Goal: Transaction & Acquisition: Download file/media

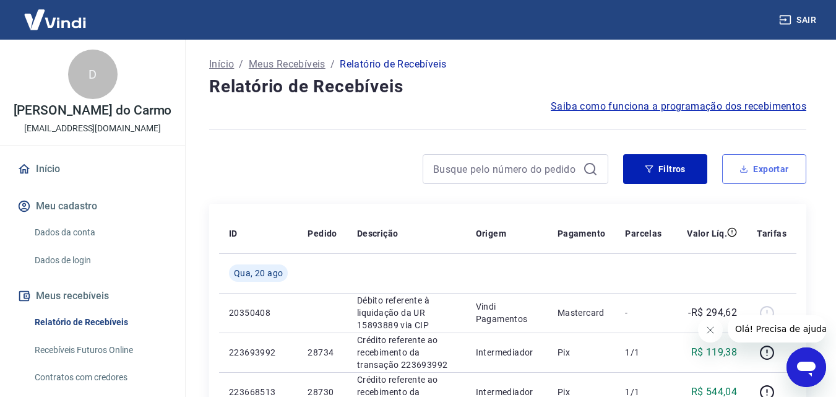
click at [779, 170] on button "Exportar" at bounding box center [764, 169] width 84 height 30
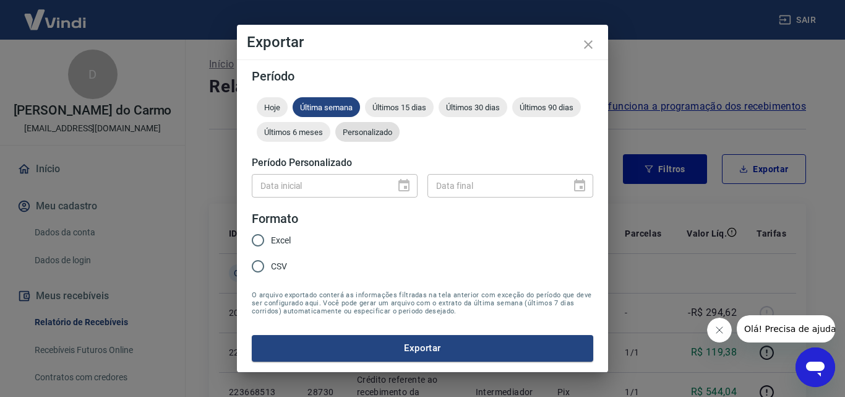
click at [363, 132] on span "Personalizado" at bounding box center [367, 131] width 64 height 9
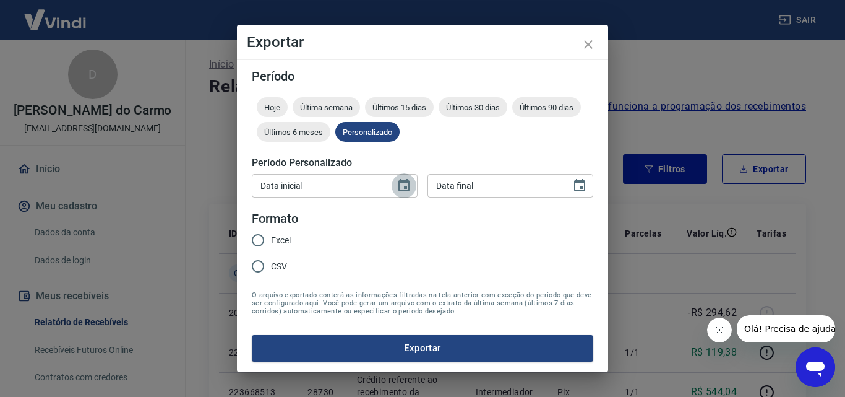
click at [402, 186] on icon "Choose date" at bounding box center [404, 185] width 15 height 15
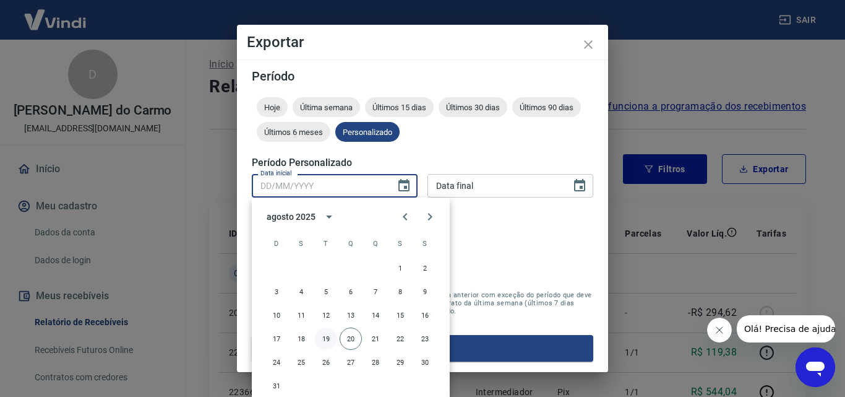
click at [323, 336] on button "19" at bounding box center [326, 338] width 22 height 22
type input "19/08/2025"
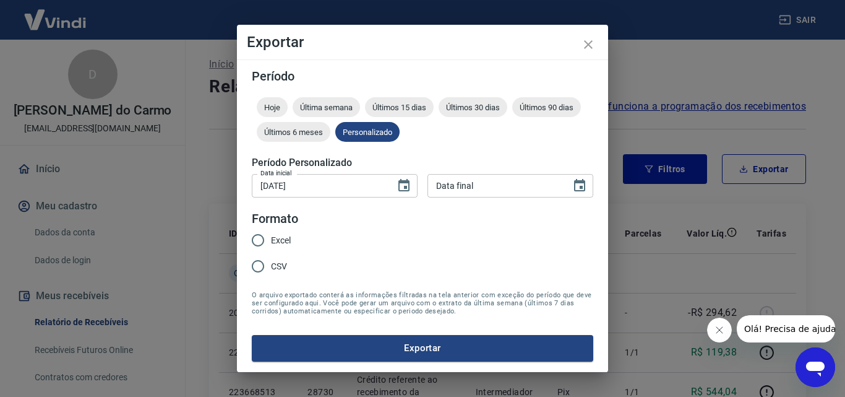
click at [323, 310] on div "1 2 3 4 5 6 7 8 9 10 11 12 13 14 15 16 17 18 19 20 21 22 23 24 25 26 27 28 29 3…" at bounding box center [351, 270] width 149 height 80
click at [581, 187] on icon "Choose date" at bounding box center [579, 185] width 11 height 12
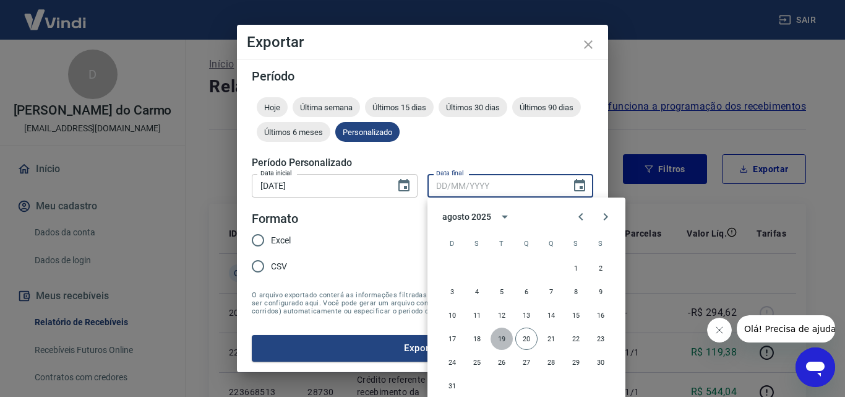
click at [499, 337] on button "19" at bounding box center [502, 338] width 22 height 22
type input "19/08/2025"
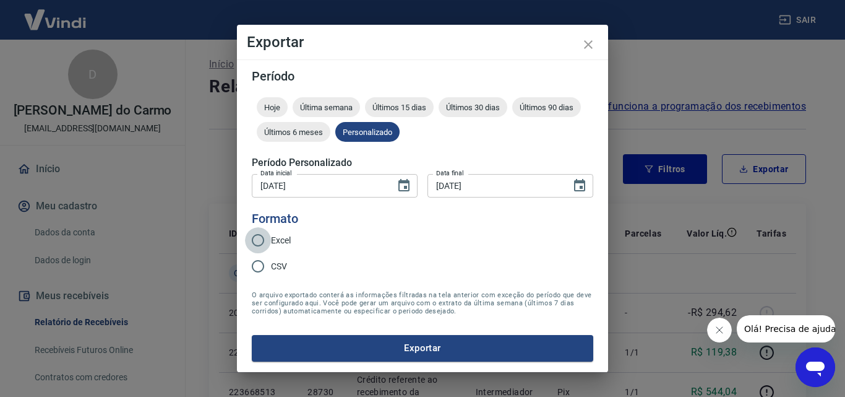
click at [258, 241] on input "Excel" at bounding box center [258, 240] width 26 height 26
radio input "true"
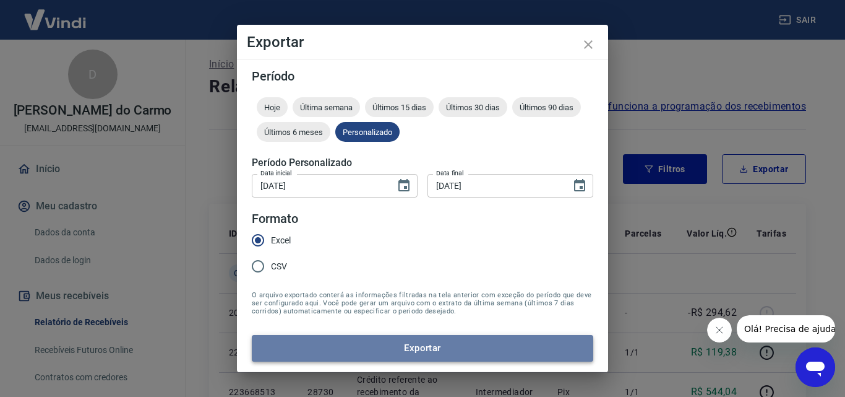
click at [426, 345] on button "Exportar" at bounding box center [423, 348] width 342 height 26
